Goal: Task Accomplishment & Management: Use online tool/utility

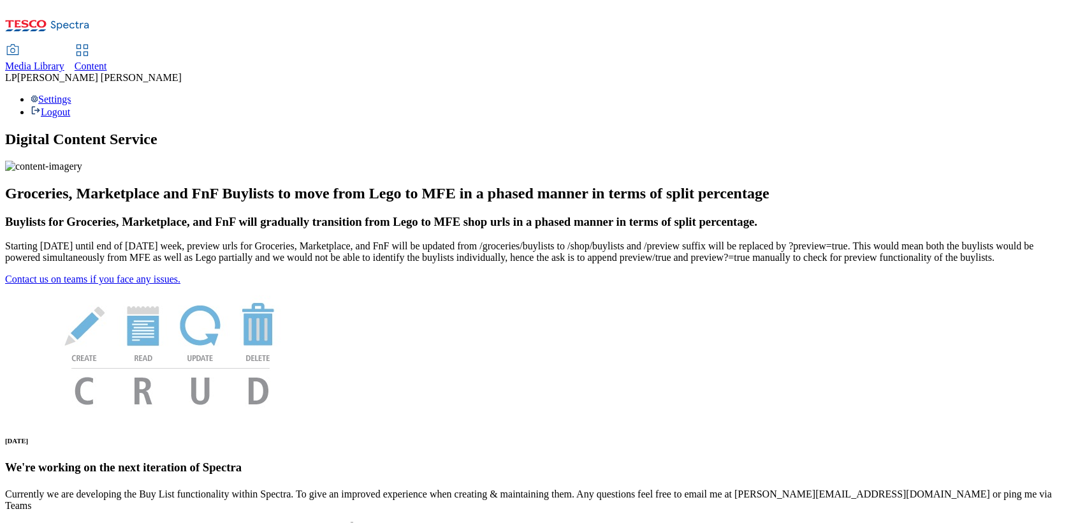
click at [64, 61] on span "Media Library" at bounding box center [34, 66] width 59 height 11
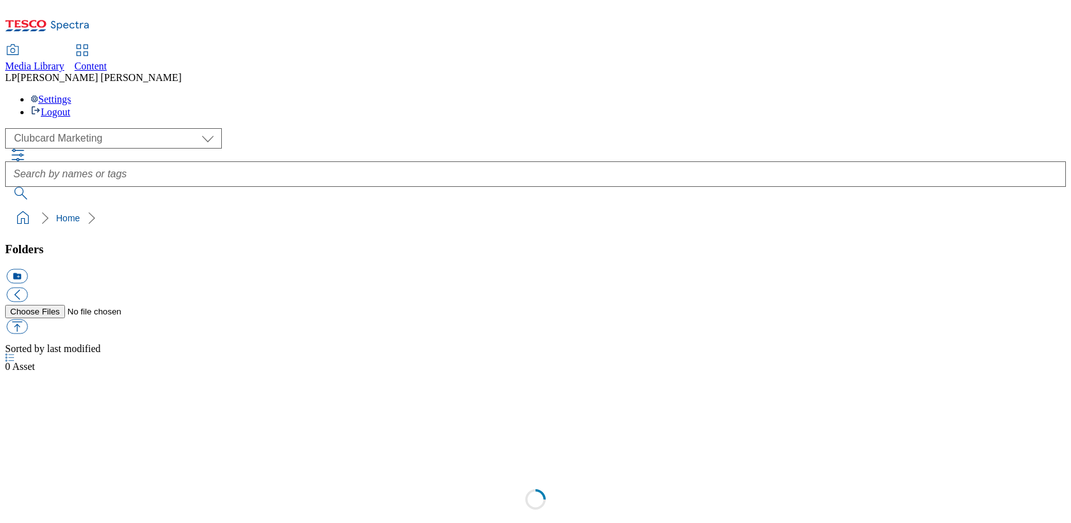
select select "flare-clubcard-mktg"
click at [107, 61] on div "Content" at bounding box center [91, 66] width 33 height 11
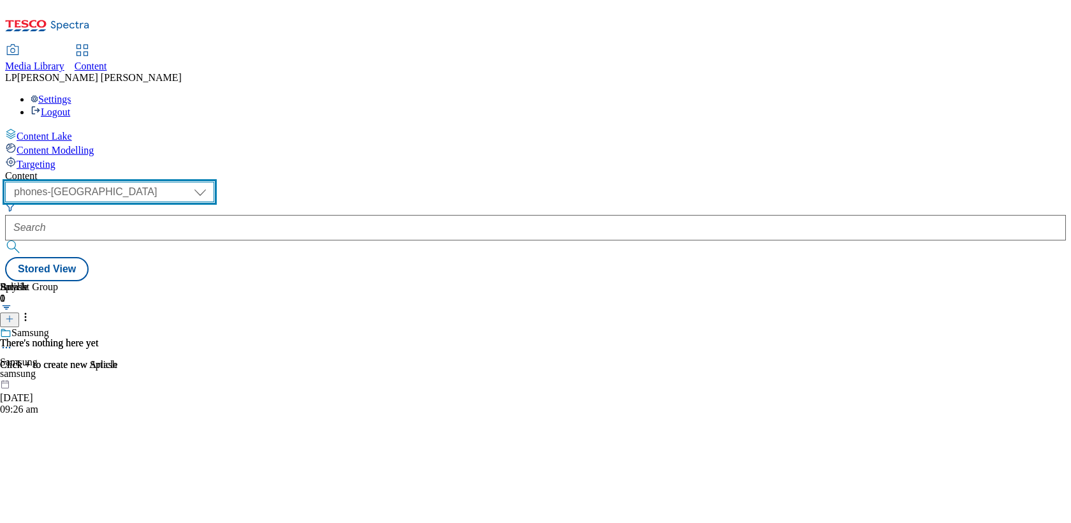
click at [214, 182] on select "dotcom-cz dotcom-hu dotcom-sk fnf-uk ghs-roi ghs-uk group-comms ighs-cz ighs-hu…" at bounding box center [109, 192] width 209 height 20
click at [166, 182] on select "dotcom-cz dotcom-hu dotcom-sk fnf-uk ghs-roi ghs-uk group-comms ighs-cz ighs-hu…" at bounding box center [109, 192] width 209 height 20
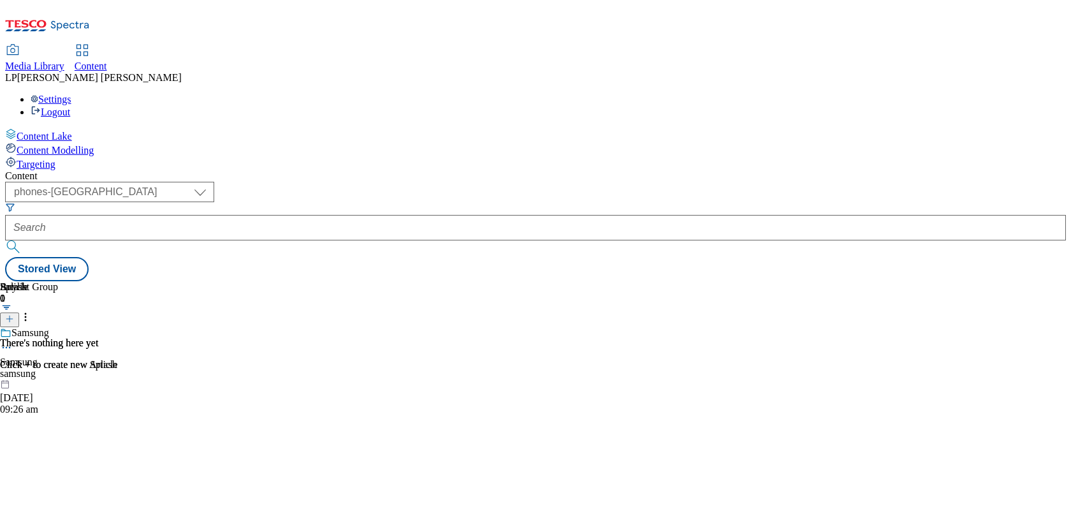
click at [58, 368] on div "samsung" at bounding box center [29, 373] width 58 height 11
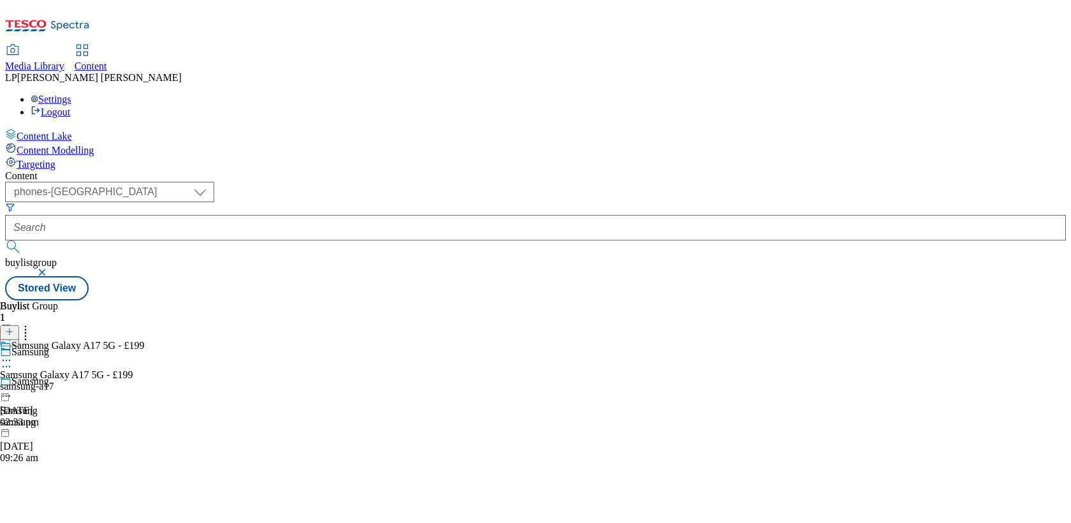
click at [144, 381] on div "samsung-a17" at bounding box center [72, 386] width 144 height 11
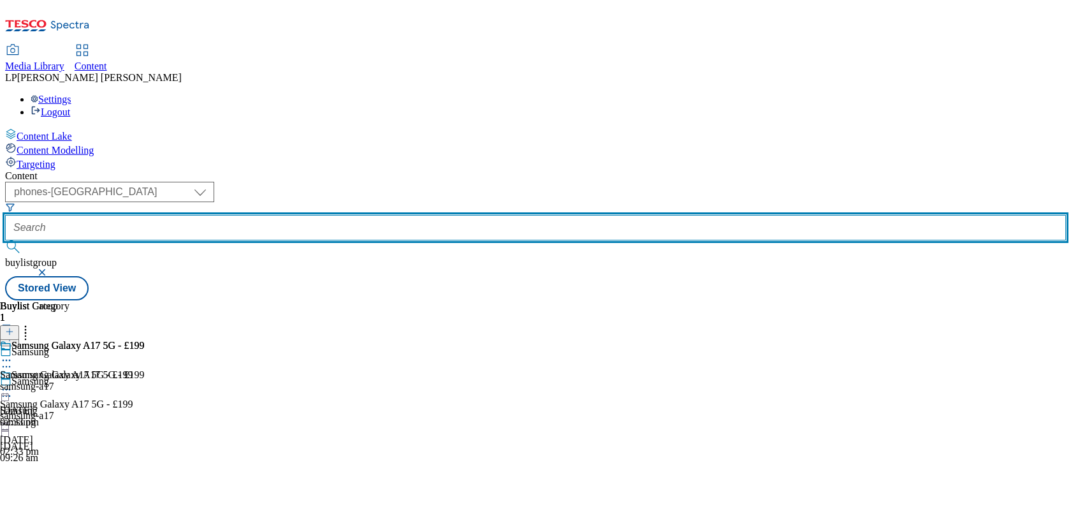
click at [356, 215] on input "text" at bounding box center [535, 228] width 1061 height 26
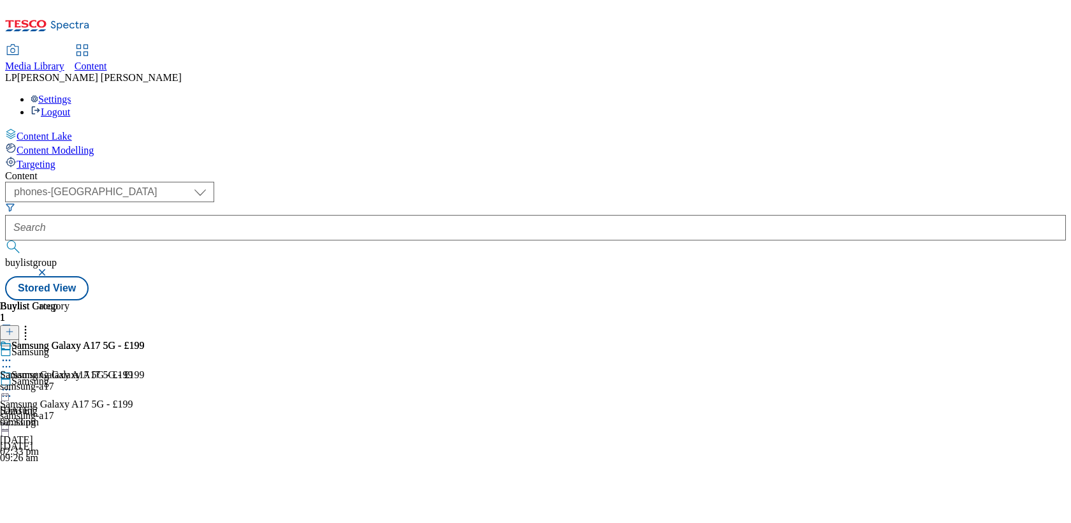
click at [144, 410] on div "samsung-a17" at bounding box center [72, 415] width 144 height 11
click at [58, 416] on div "samsung" at bounding box center [29, 421] width 58 height 11
click at [13, 390] on icon at bounding box center [6, 396] width 13 height 13
click at [13, 383] on icon at bounding box center [6, 389] width 13 height 13
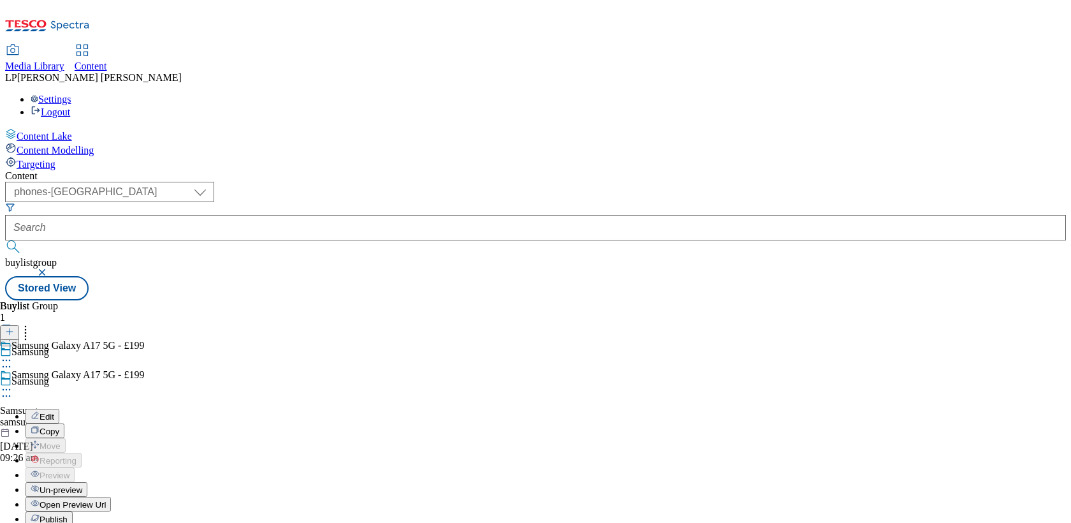
click at [106, 500] on span "Open Preview Url" at bounding box center [73, 505] width 66 height 10
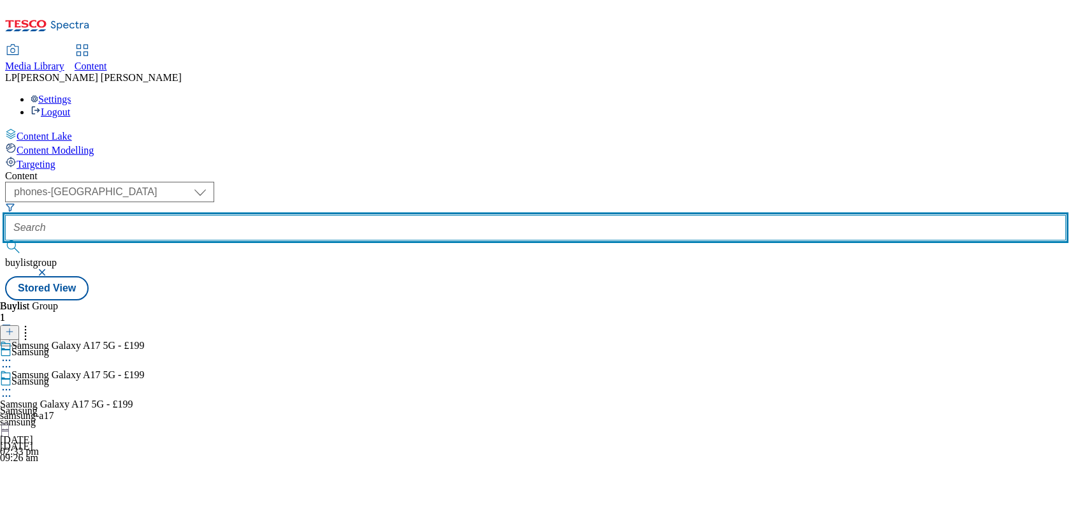
click at [366, 215] on input "text" at bounding box center [535, 228] width 1061 height 26
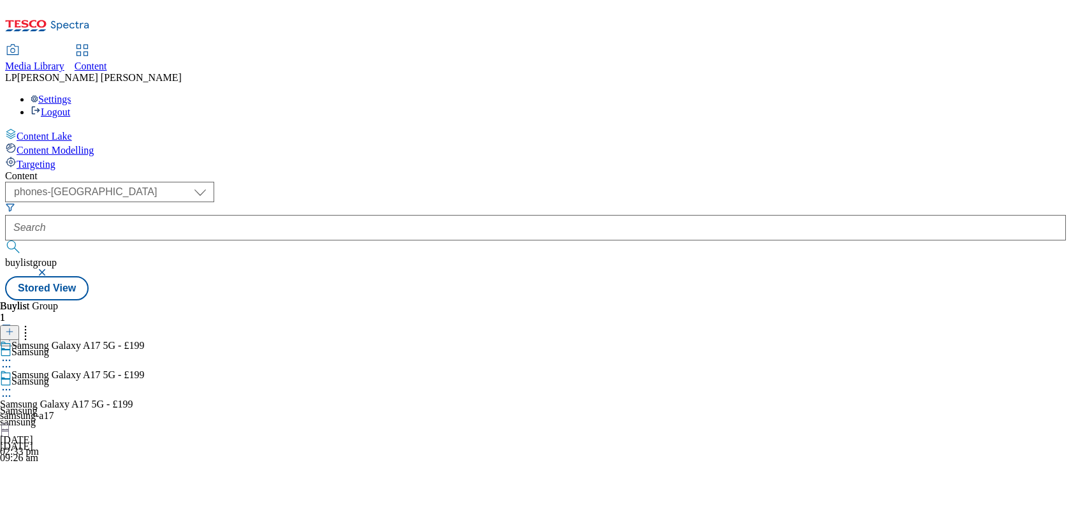
click at [50, 268] on button "button" at bounding box center [43, 272] width 13 height 8
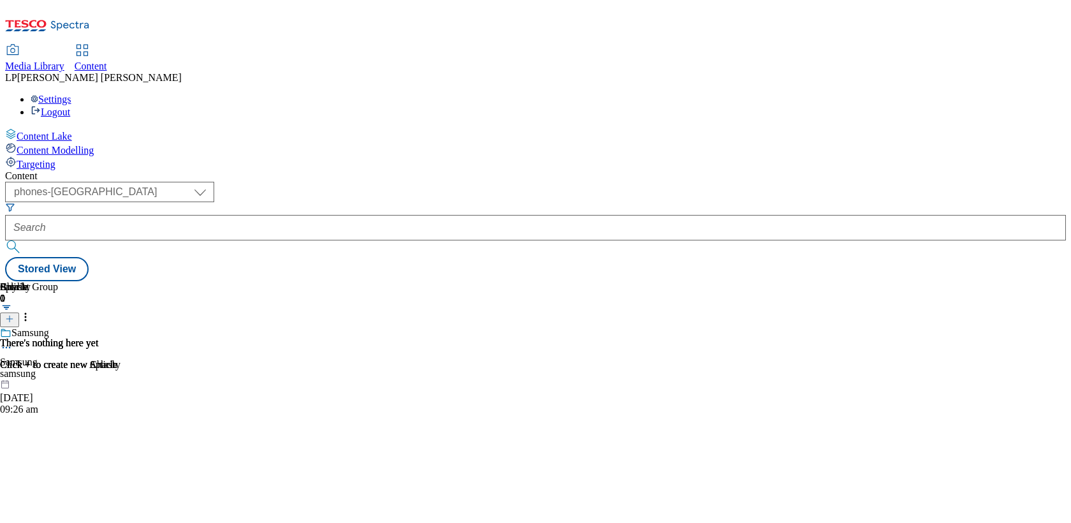
click at [117, 337] on div "There's nothing here yet Click + to create new Splash" at bounding box center [58, 353] width 117 height 33
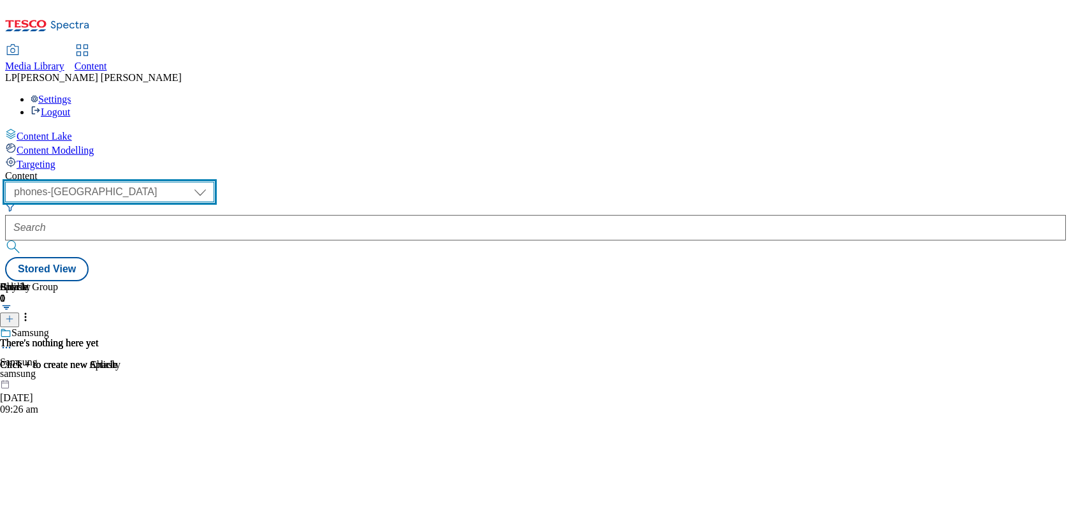
click at [214, 182] on select "dotcom-cz dotcom-hu dotcom-sk fnf-uk ghs-roi ghs-uk group-comms ighs-cz ighs-hu…" at bounding box center [109, 192] width 209 height 20
click at [166, 182] on select "dotcom-cz dotcom-hu dotcom-sk fnf-uk ghs-roi ghs-uk group-comms ighs-cz ighs-hu…" at bounding box center [109, 192] width 209 height 20
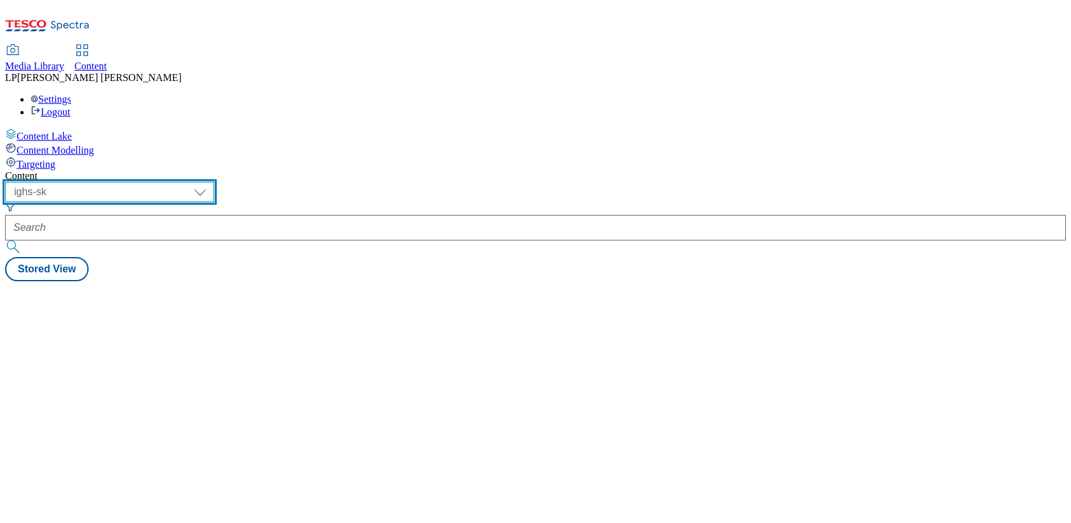
click at [214, 182] on select "dotcom-cz dotcom-hu dotcom-sk fnf-uk ghs-roi ghs-uk group-comms ighs-cz ighs-hu…" at bounding box center [109, 192] width 209 height 20
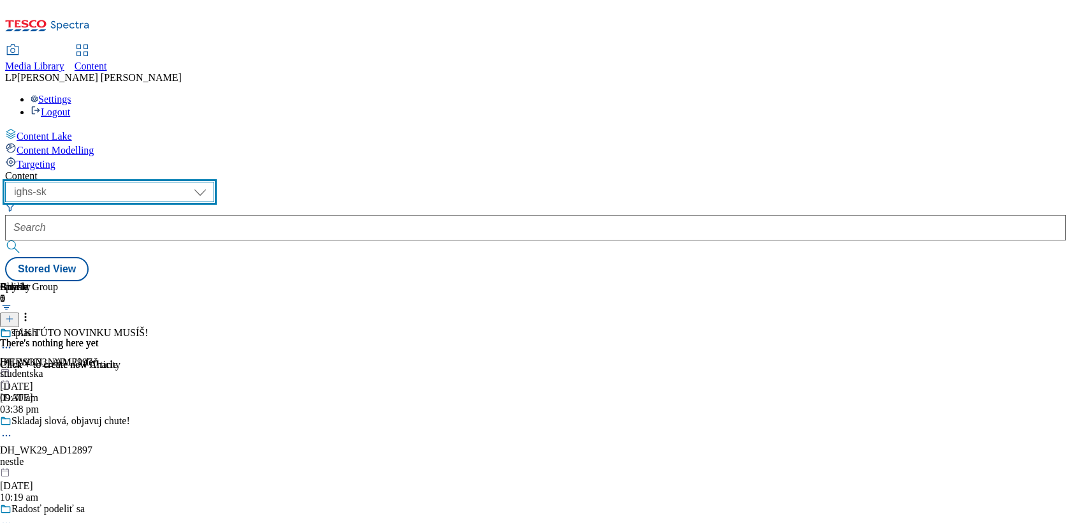
select select "phones-uk"
click at [166, 182] on select "dotcom-cz dotcom-hu dotcom-sk fnf-uk ghs-roi ghs-uk group-comms ighs-cz ighs-hu…" at bounding box center [109, 192] width 209 height 20
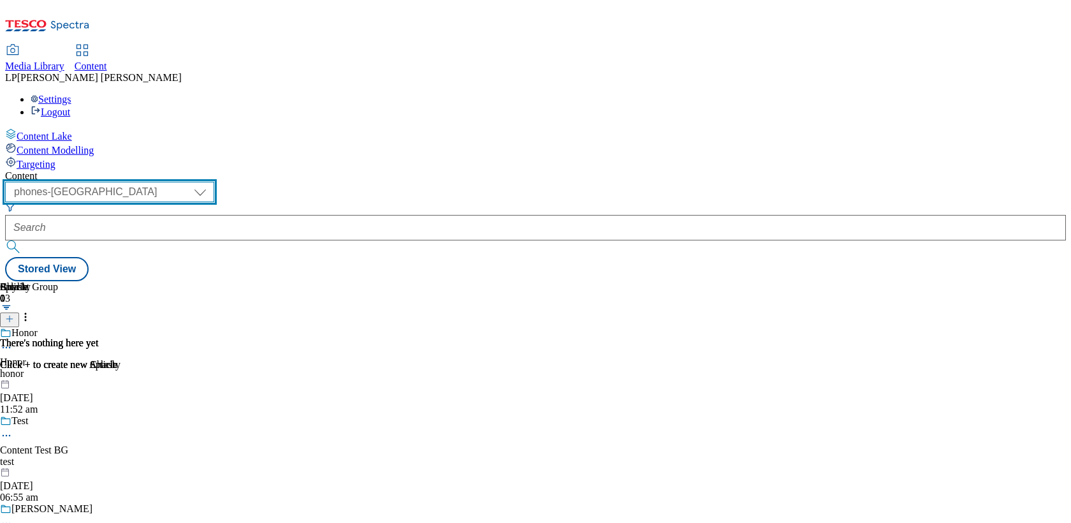
scroll to position [0, 61]
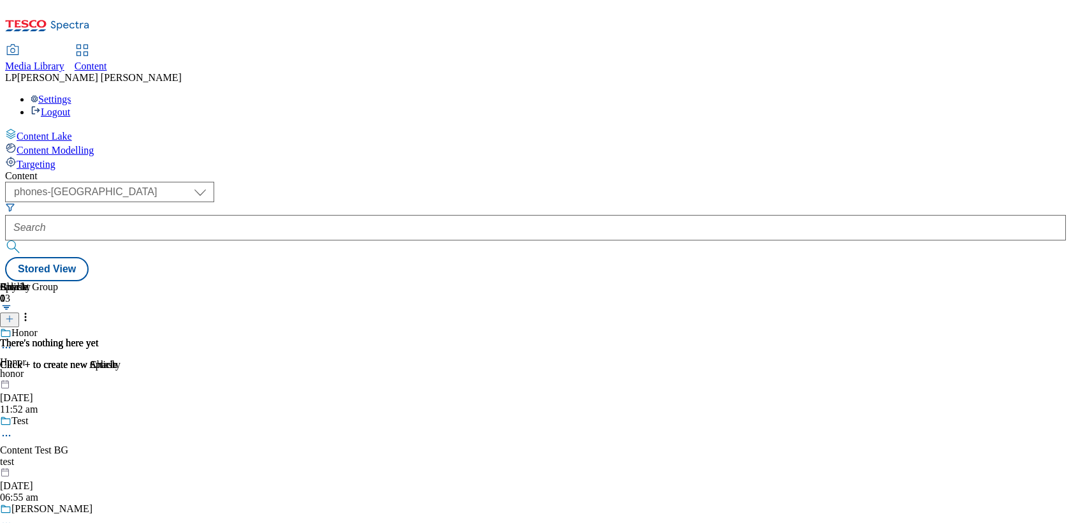
click at [235, 368] on div "honor" at bounding box center [117, 373] width 235 height 11
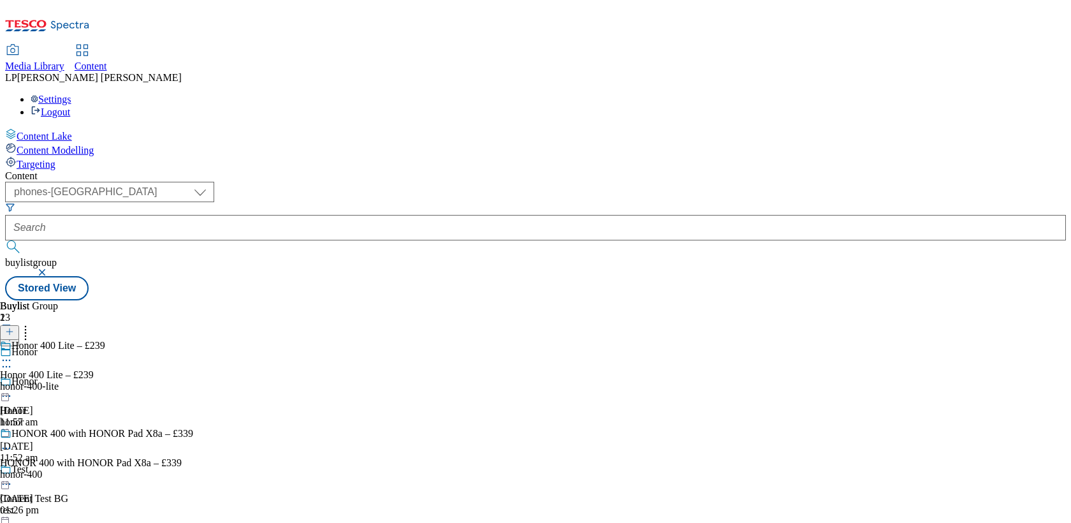
scroll to position [262, 0]
click at [182, 457] on div "HONOR 400 with HONOR Pad X8a – £339" at bounding box center [91, 462] width 182 height 11
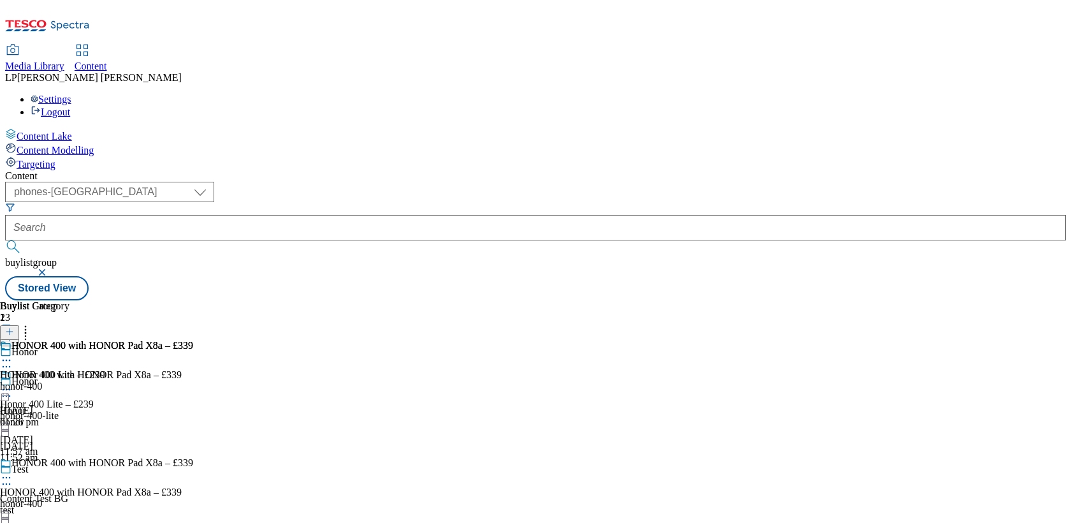
click at [13, 471] on icon at bounding box center [6, 477] width 13 height 13
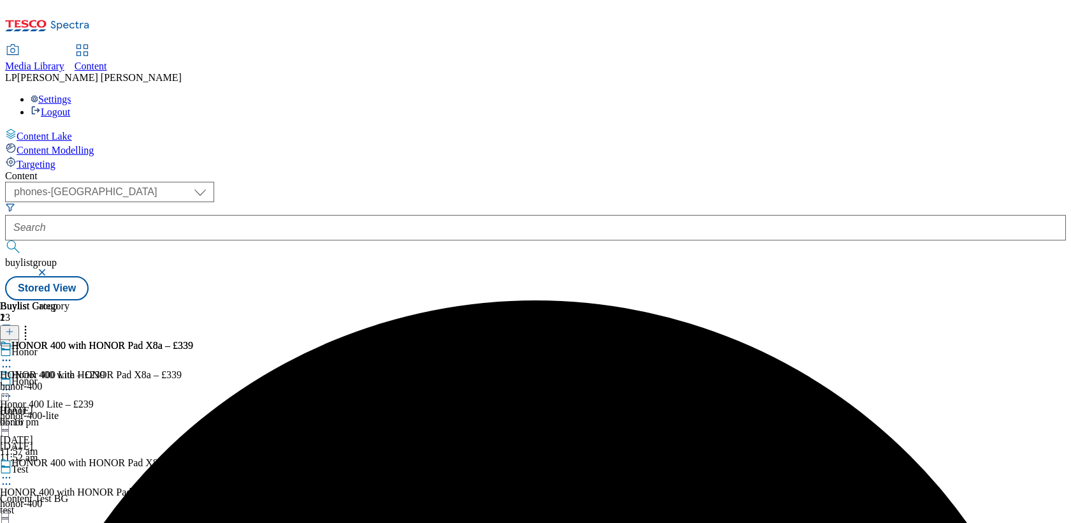
scroll to position [616, 0]
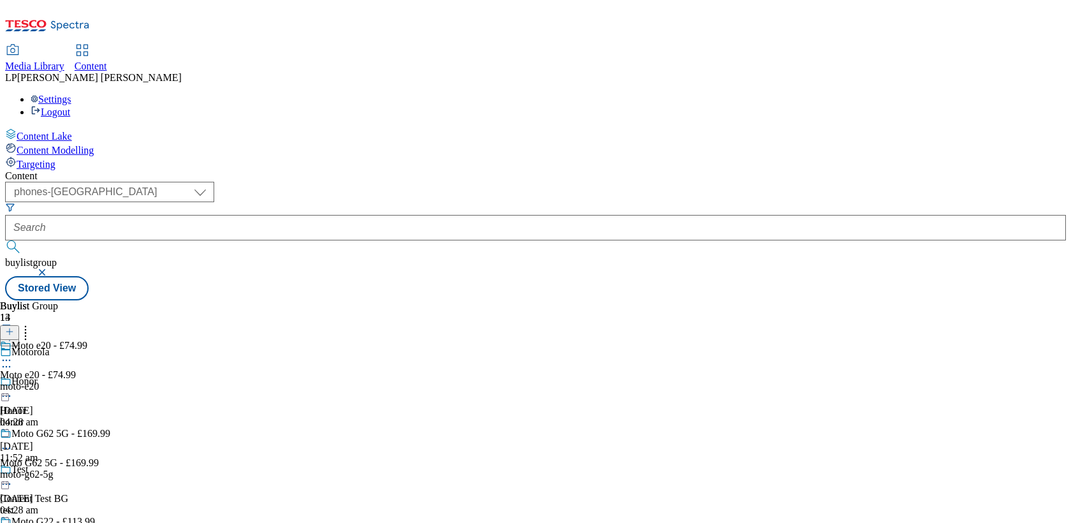
scroll to position [1453, 0]
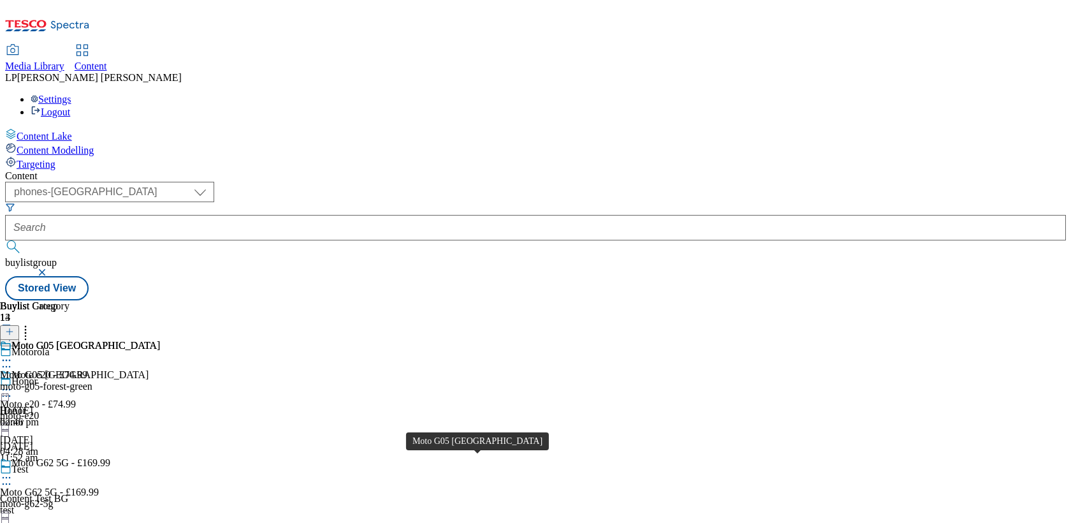
scroll to position [29, 0]
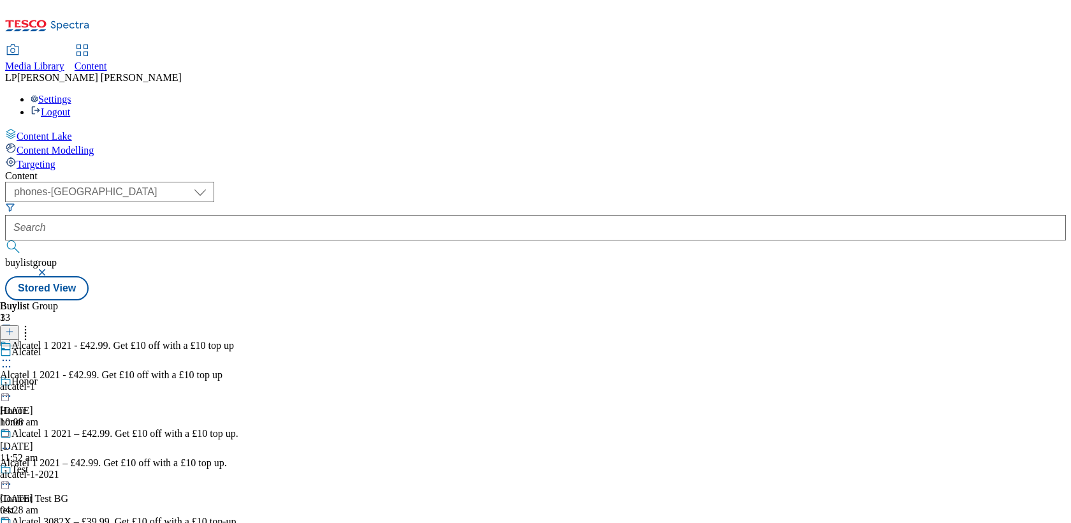
scroll to position [684, 0]
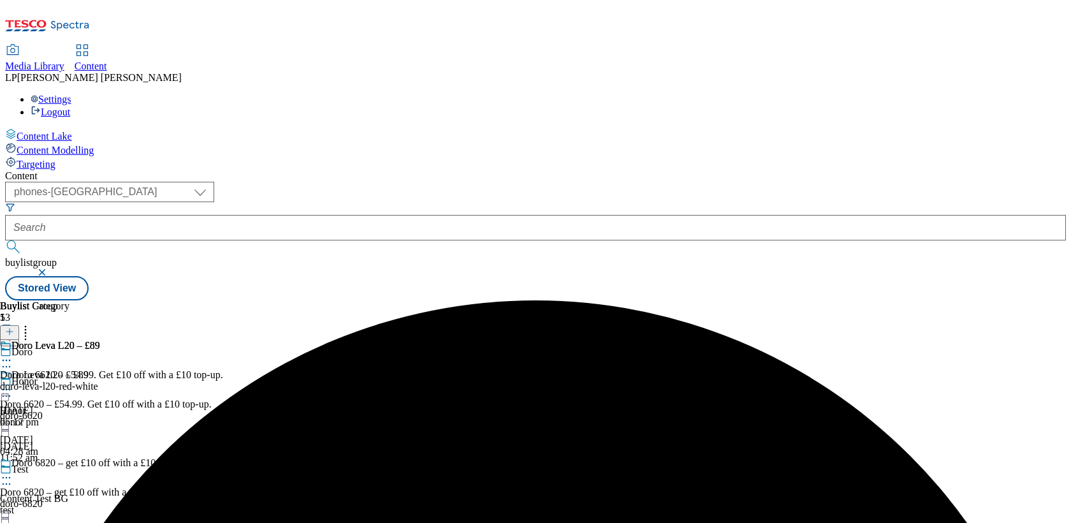
scroll to position [806, 0]
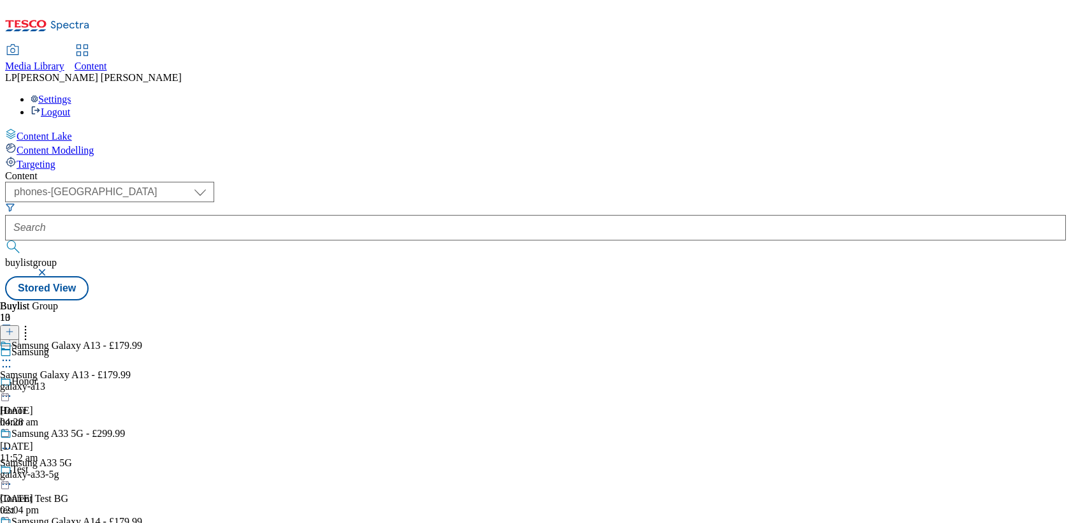
scroll to position [84, 0]
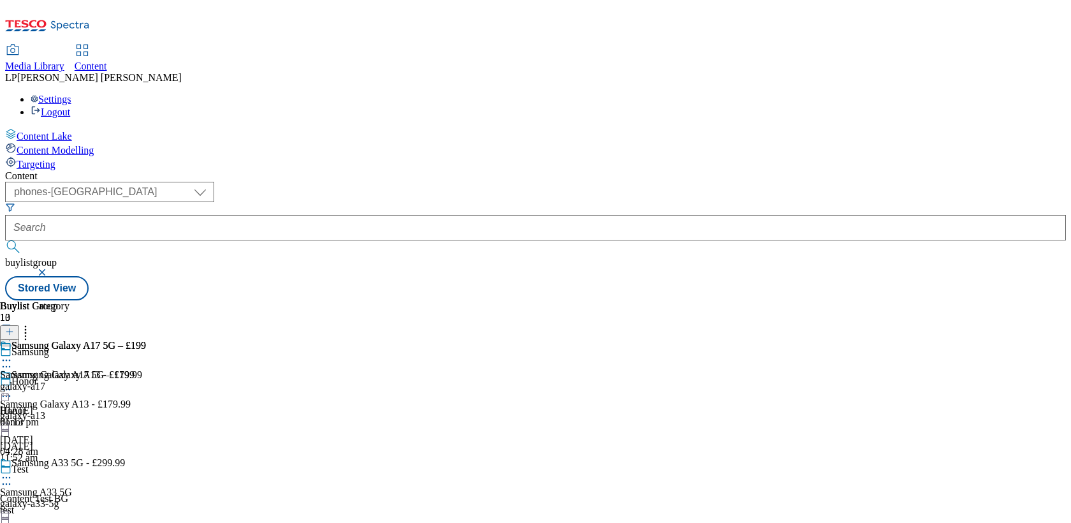
scroll to position [1041, 0]
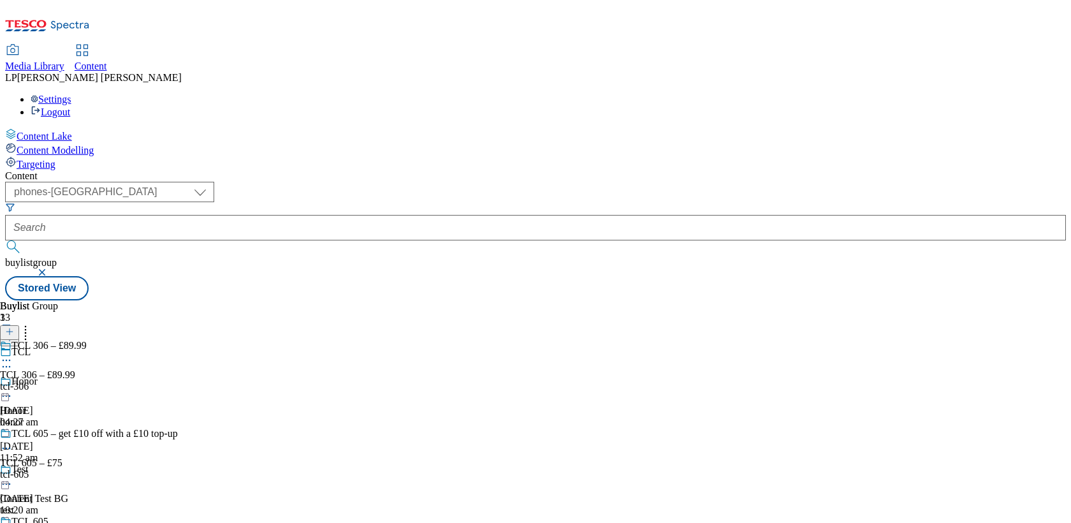
scroll to position [84, 0]
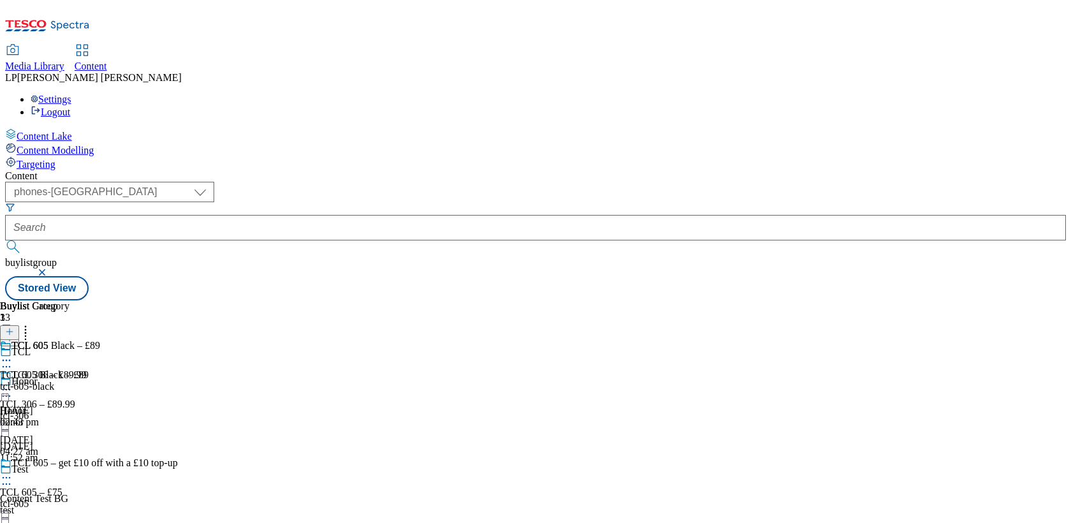
scroll to position [127, 0]
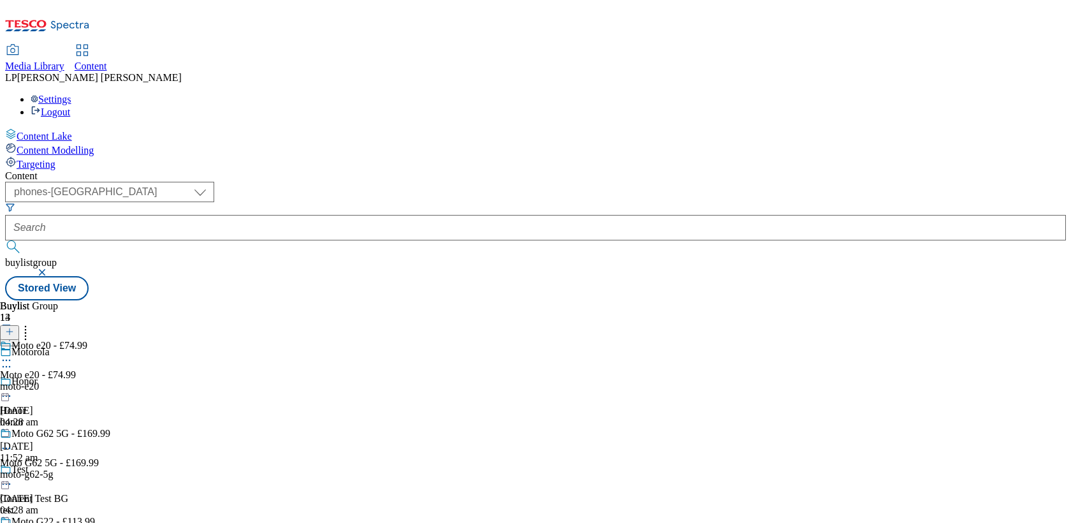
scroll to position [84, 0]
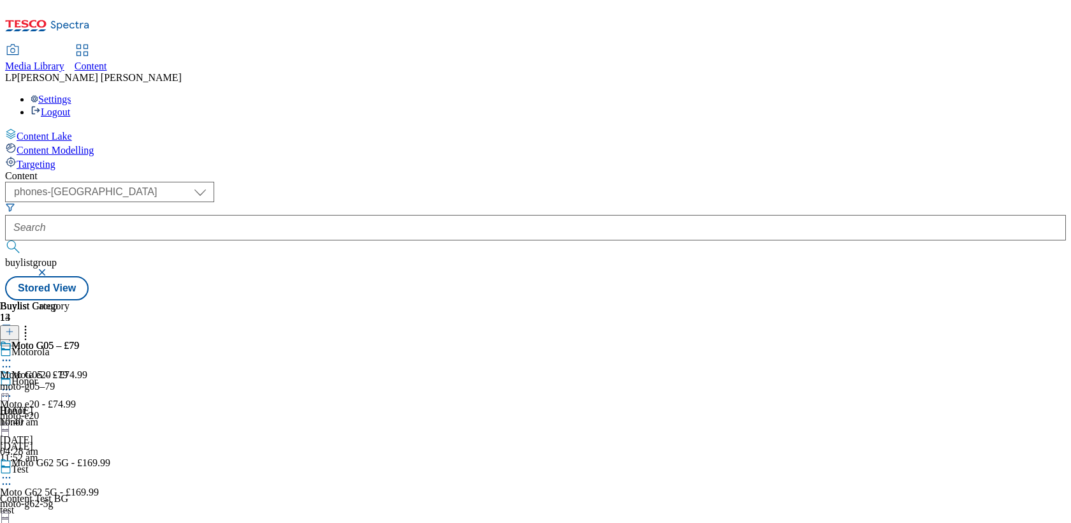
scroll to position [407, 0]
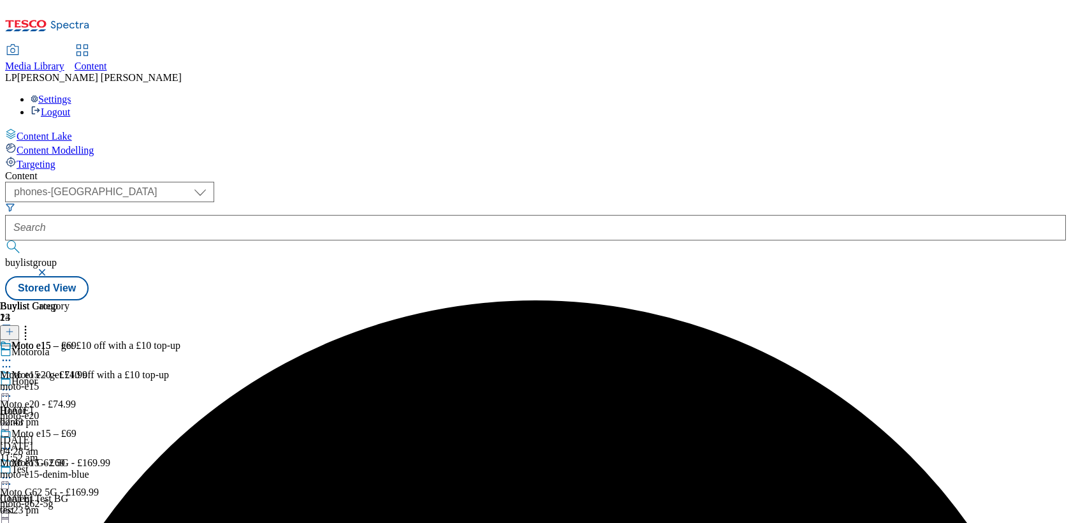
scroll to position [98, 0]
click at [214, 498] on div "moto-g62-5g" at bounding box center [107, 503] width 214 height 11
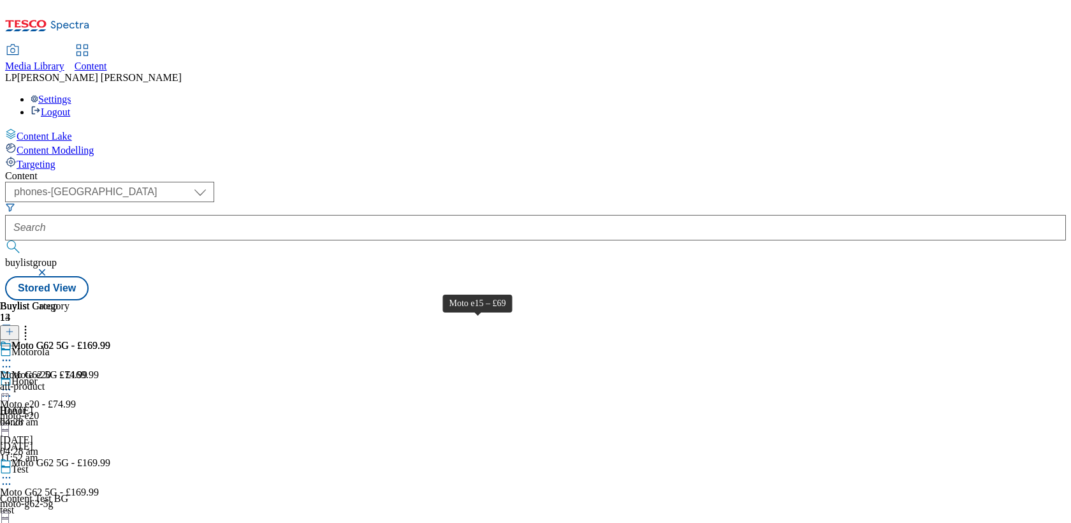
scroll to position [1287, 0]
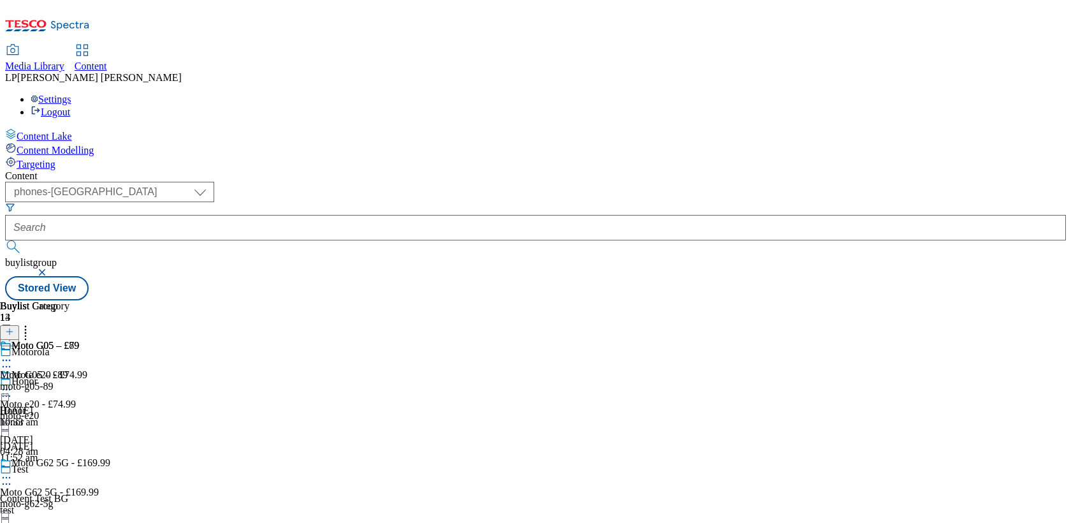
scroll to position [1262, 0]
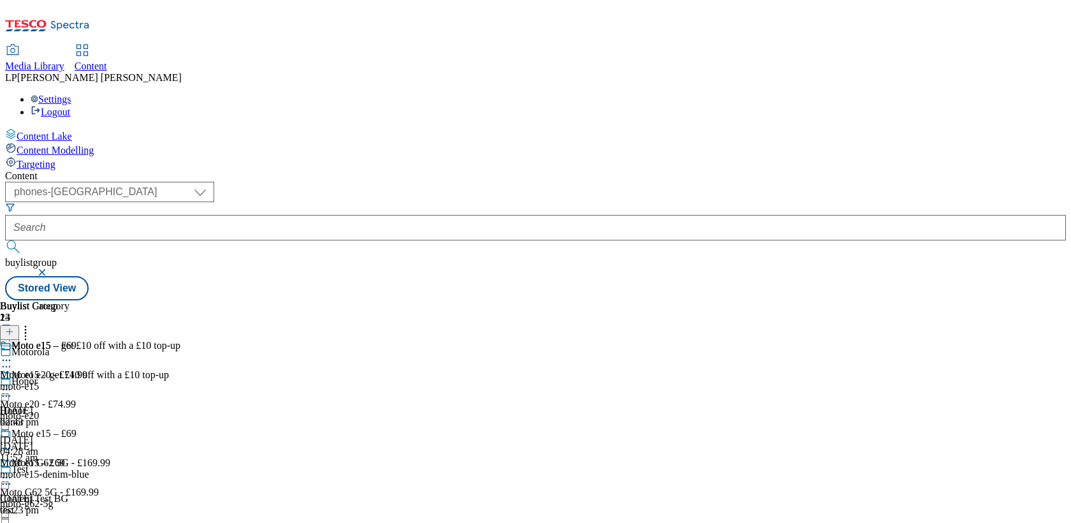
click at [426, 170] on div "Content" at bounding box center [535, 175] width 1061 height 11
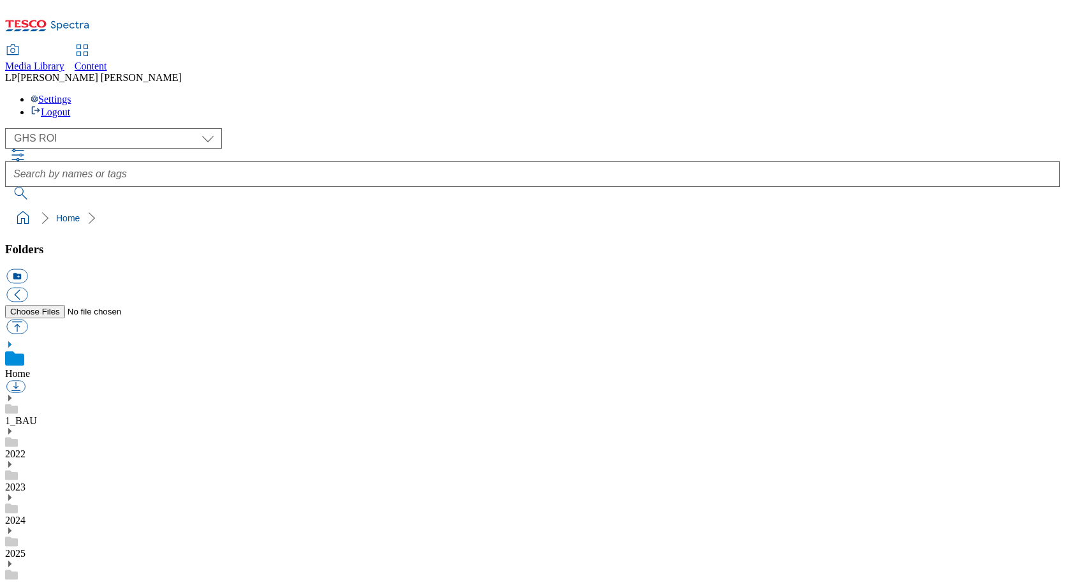
select select "flare-ghs-roi"
